Goal: Find specific page/section

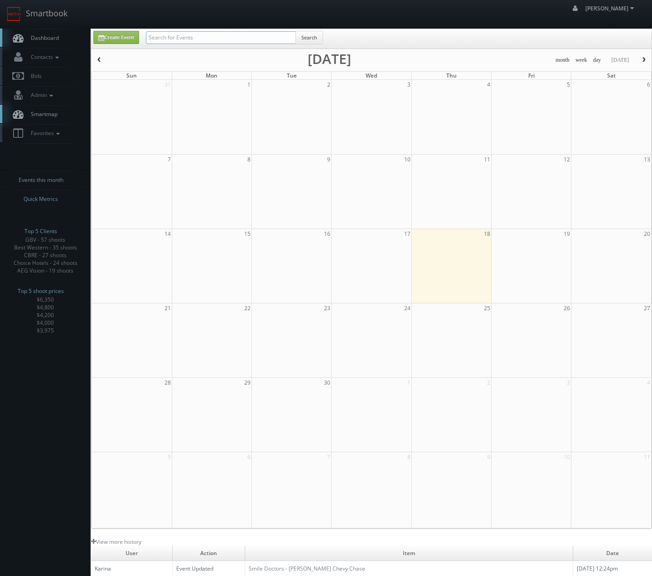
click at [199, 37] on input "text" at bounding box center [221, 37] width 150 height 13
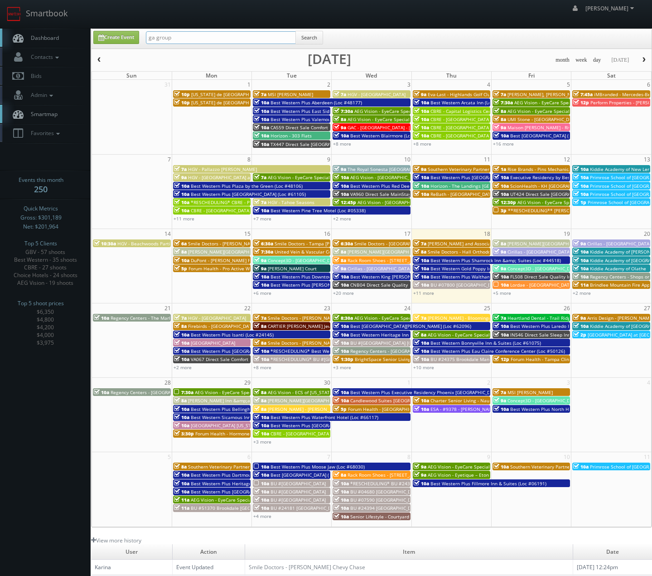
type input "ga group"
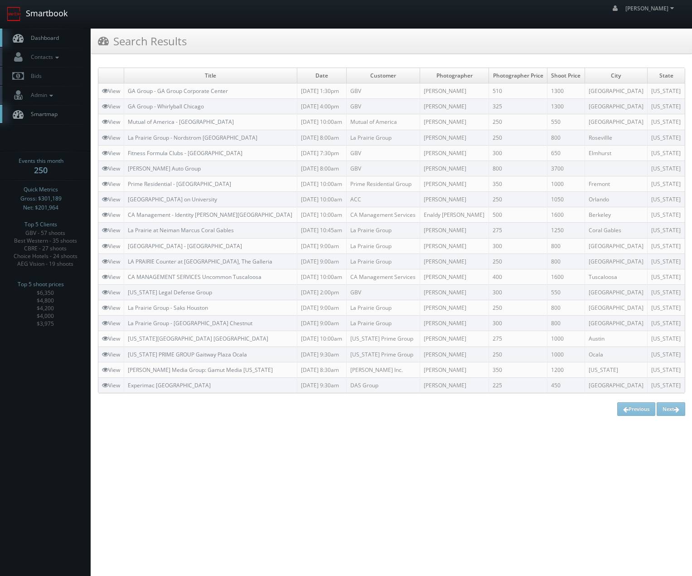
drag, startPoint x: 59, startPoint y: 21, endPoint x: 91, endPoint y: 28, distance: 32.0
click at [59, 21] on link "Smartbook" at bounding box center [37, 14] width 74 height 28
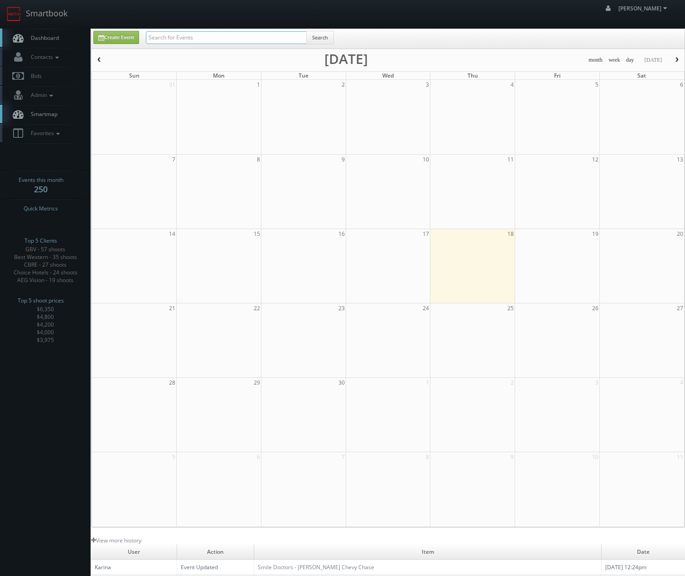
click at [194, 40] on input "text" at bounding box center [226, 37] width 161 height 13
type input "smile doctors"
